Goal: Information Seeking & Learning: Learn about a topic

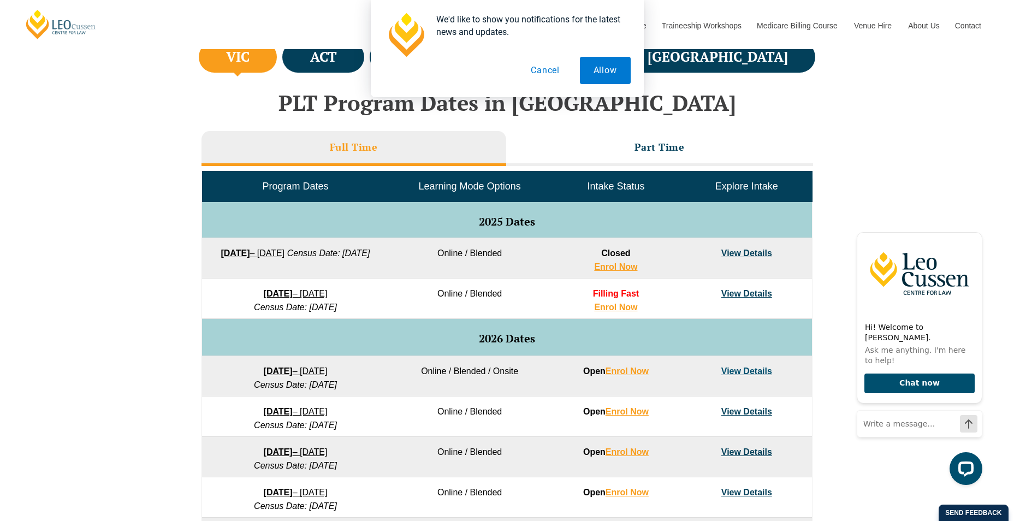
scroll to position [437, 0]
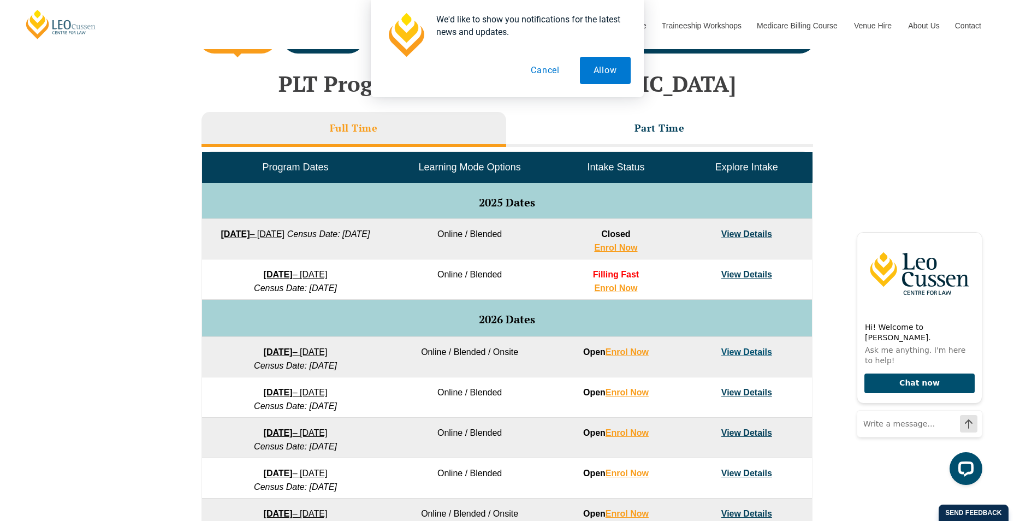
click at [748, 275] on link "View Details" at bounding box center [746, 274] width 51 height 9
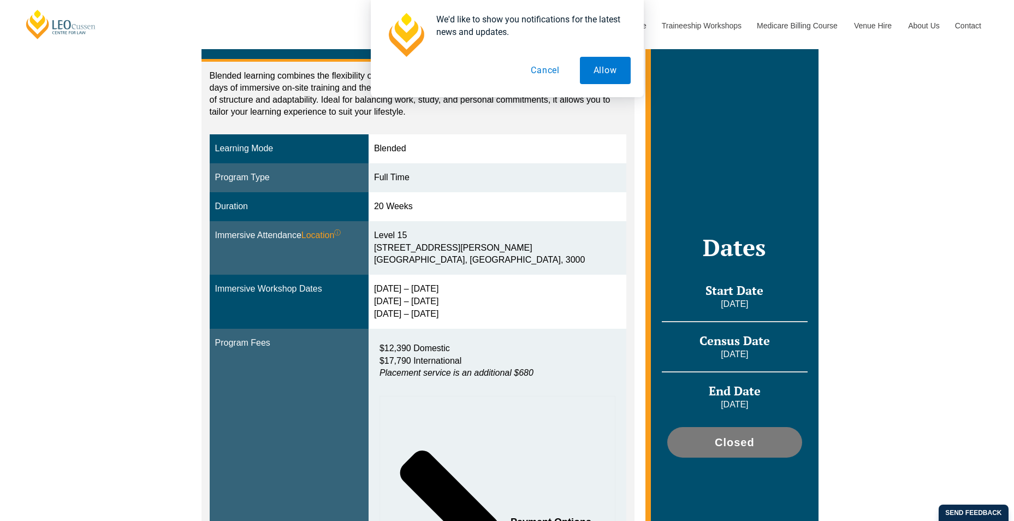
drag, startPoint x: 381, startPoint y: 287, endPoint x: 447, endPoint y: 312, distance: 70.4
click at [447, 312] on td "[DATE] – [DATE] [DATE] – [DATE] [DATE] – [DATE]" at bounding box center [498, 302] width 258 height 54
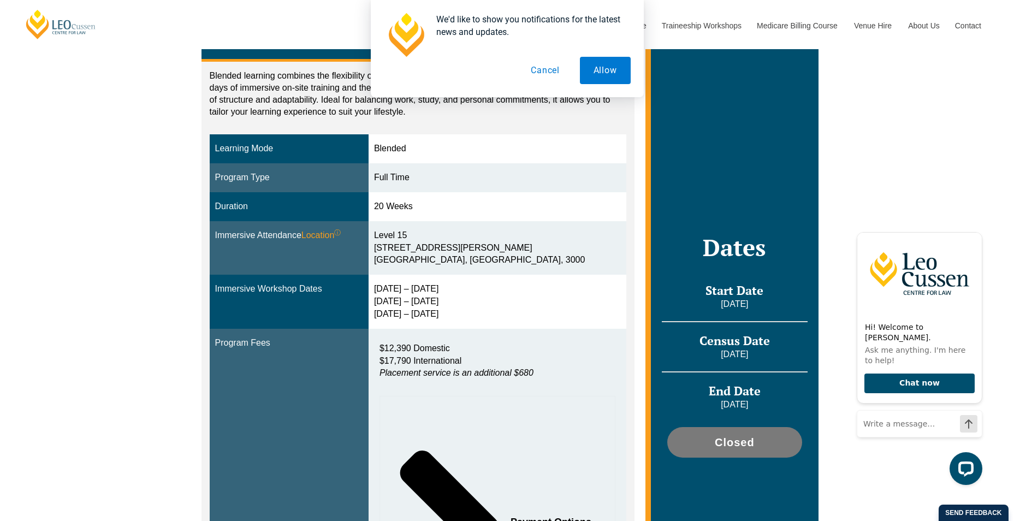
drag, startPoint x: 447, startPoint y: 312, endPoint x: 411, endPoint y: 321, distance: 37.0
click at [411, 321] on td "[DATE] – [DATE] [DATE] – [DATE] [DATE] – [DATE]" at bounding box center [498, 302] width 258 height 54
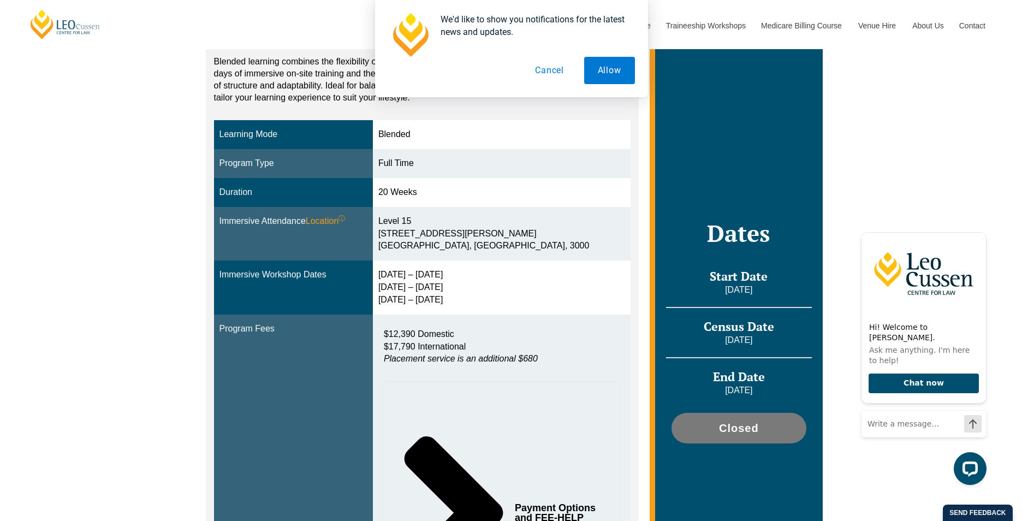
scroll to position [273, 0]
